Goal: Information Seeking & Learning: Learn about a topic

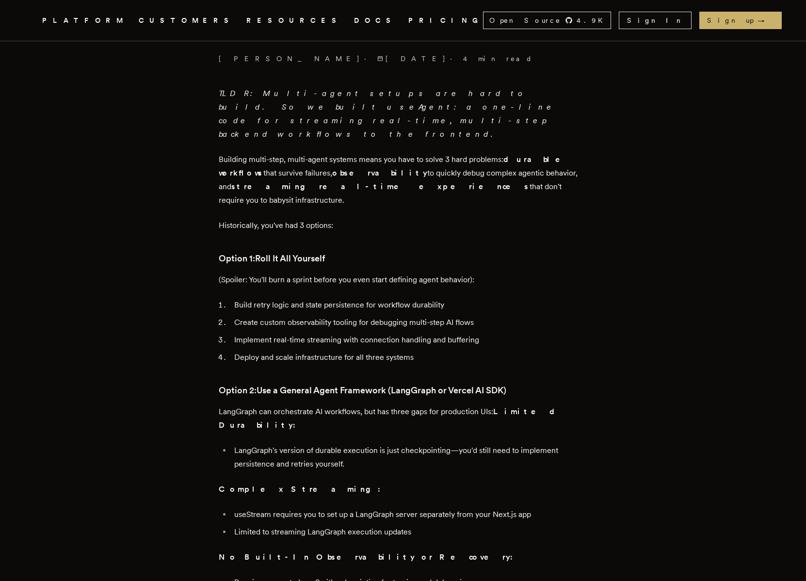
scroll to position [346, 0]
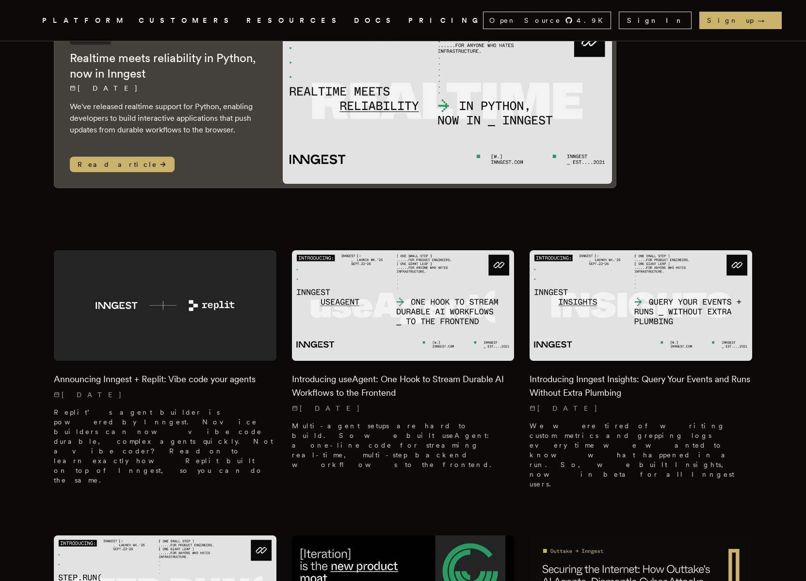
scroll to position [128, 0]
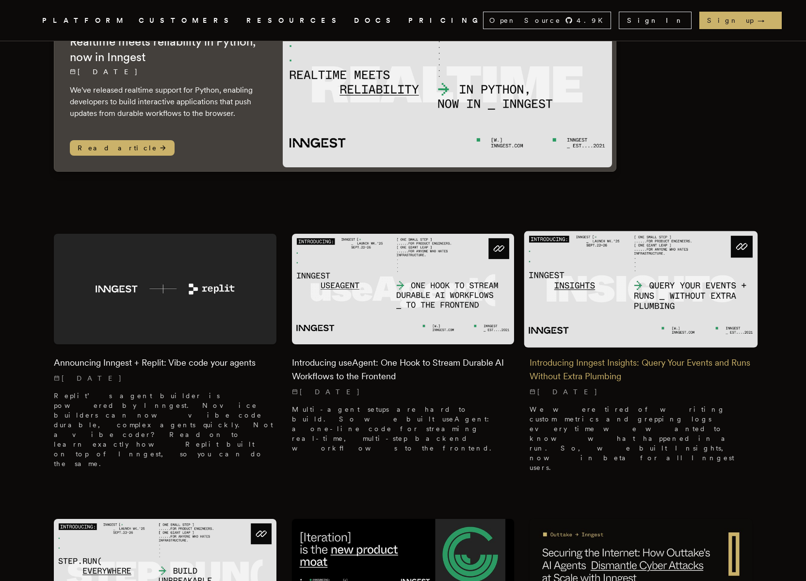
click at [658, 292] on img at bounding box center [641, 289] width 234 height 116
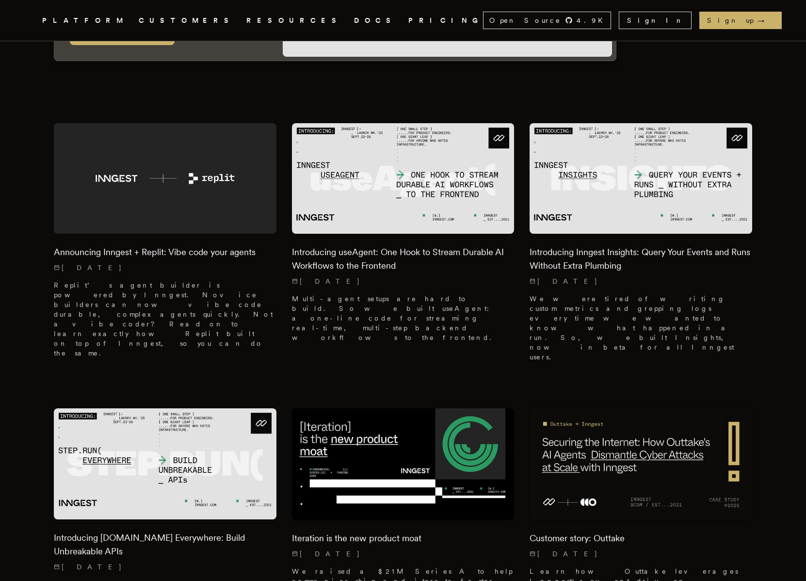
scroll to position [330, 0]
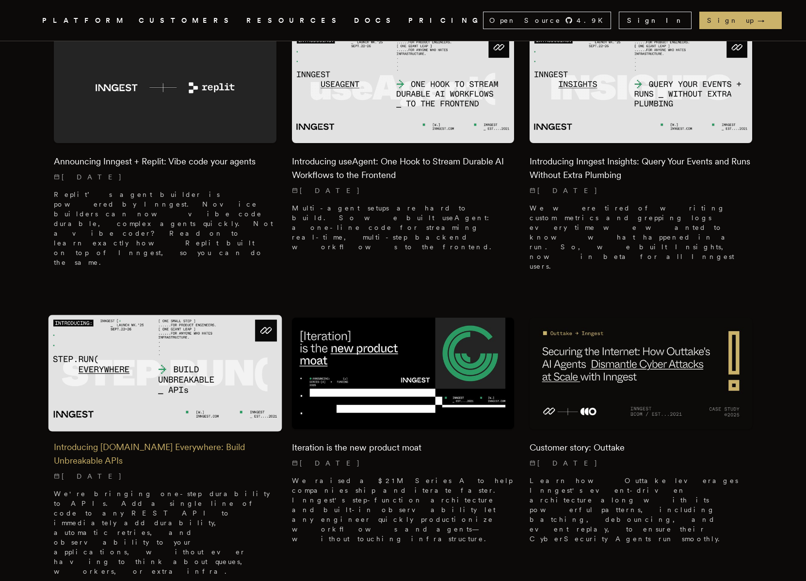
click at [192, 343] on img at bounding box center [165, 373] width 234 height 116
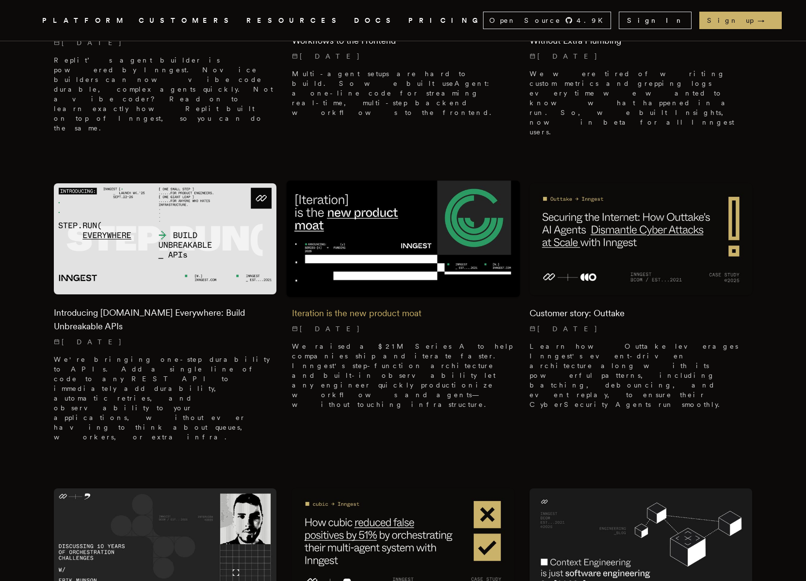
scroll to position [474, 0]
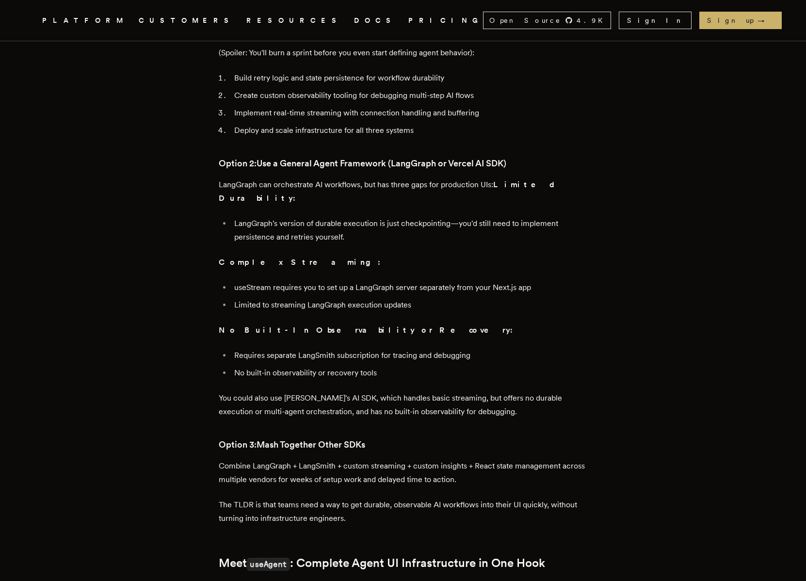
scroll to position [577, 0]
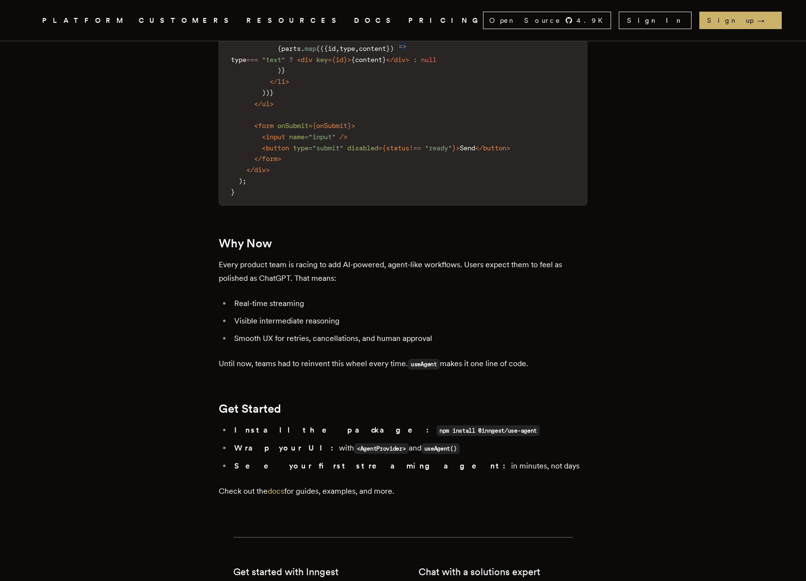
scroll to position [1588, 0]
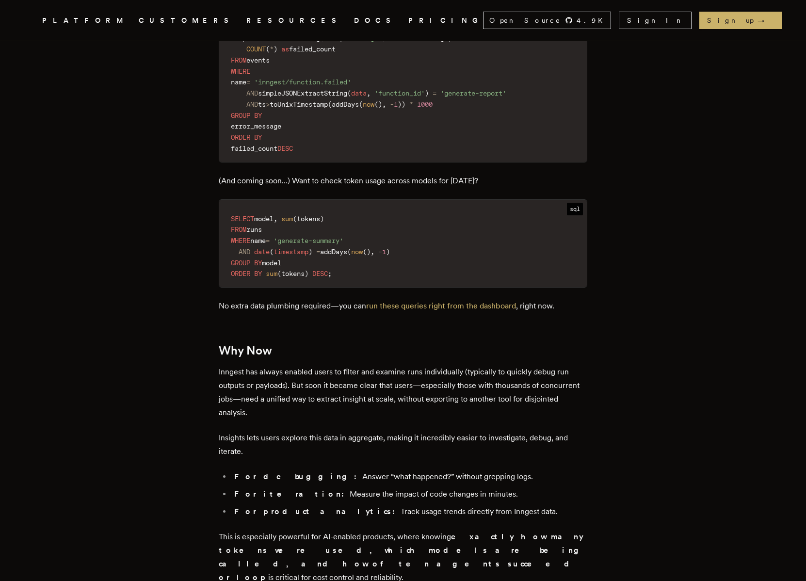
scroll to position [1441, 0]
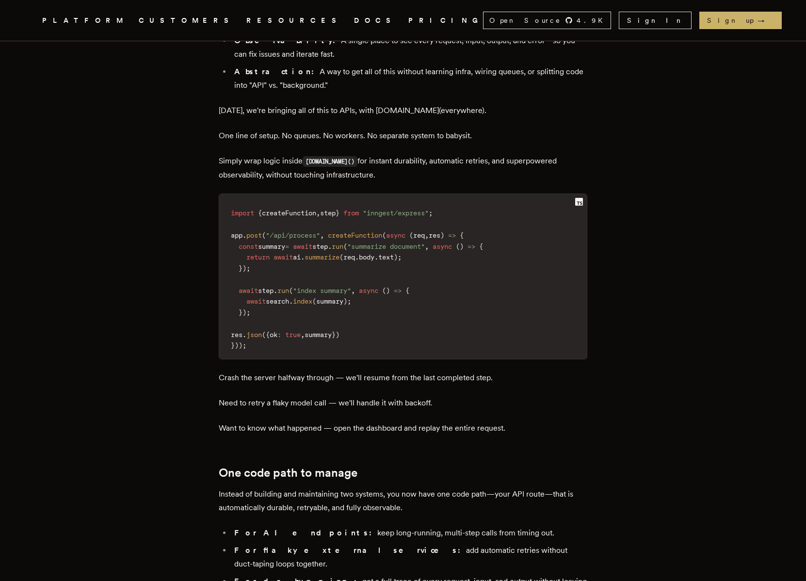
scroll to position [1176, 0]
